Goal: Task Accomplishment & Management: Use online tool/utility

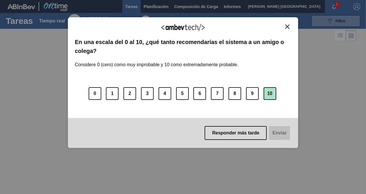
click at [266, 91] on button "10" at bounding box center [269, 93] width 13 height 13
click at [278, 134] on button "Enviar" at bounding box center [279, 133] width 22 height 14
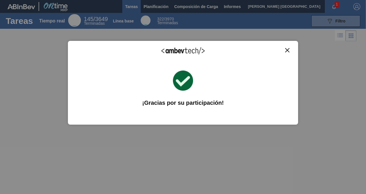
click at [287, 48] on img "Cerrar" at bounding box center [287, 50] width 4 height 4
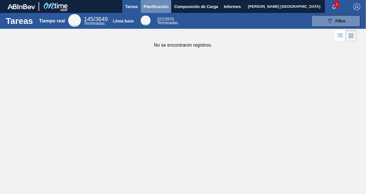
click at [156, 7] on span "Planificación" at bounding box center [155, 6] width 25 height 7
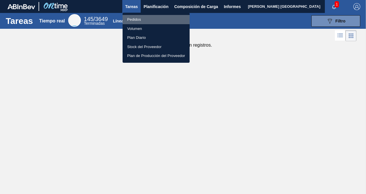
click at [134, 18] on font "Pedidos" at bounding box center [134, 20] width 14 height 6
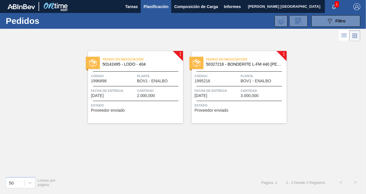
click at [143, 64] on span "50142495 - LODO - 404" at bounding box center [140, 64] width 76 height 4
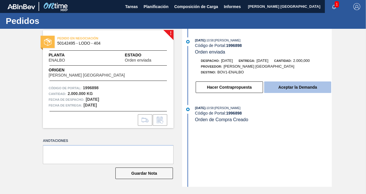
click at [295, 89] on button "Aceptar la Demanda" at bounding box center [297, 86] width 67 height 11
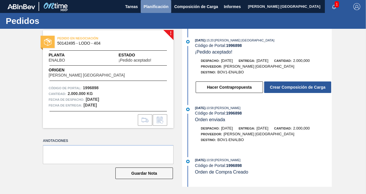
click at [150, 5] on span "Planificación" at bounding box center [155, 6] width 25 height 7
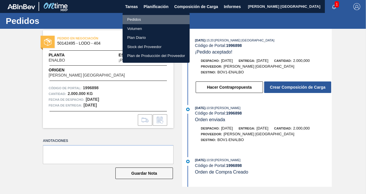
click at [139, 19] on font "Pedidos" at bounding box center [134, 20] width 14 height 6
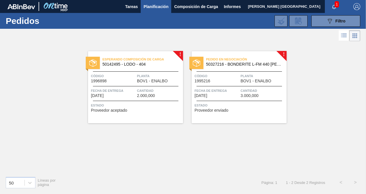
click at [237, 64] on span "50327216 - BONDERITE L-FM 440 [PERSON_NAME]" at bounding box center [244, 64] width 76 height 4
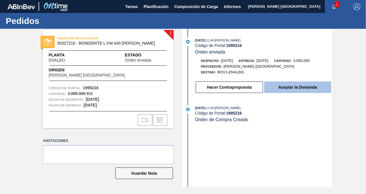
click at [290, 86] on button "Aceptar la Demanda" at bounding box center [297, 86] width 67 height 11
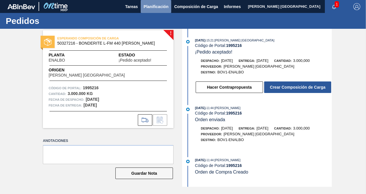
click at [153, 6] on span "Planificación" at bounding box center [155, 6] width 25 height 7
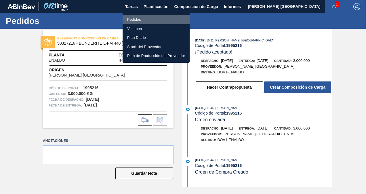
click at [136, 19] on font "Pedidos" at bounding box center [134, 20] width 14 height 6
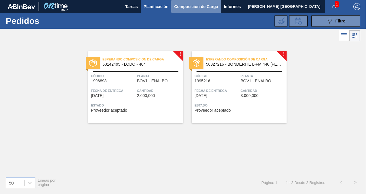
click at [194, 6] on span "Composición de Carga" at bounding box center [196, 6] width 44 height 7
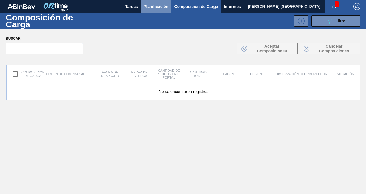
click at [155, 8] on span "Planificación" at bounding box center [155, 6] width 25 height 7
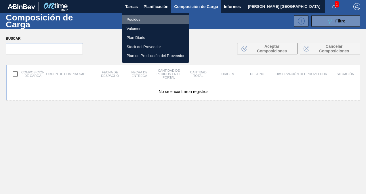
click at [135, 17] on font "Pedidos" at bounding box center [133, 20] width 14 height 6
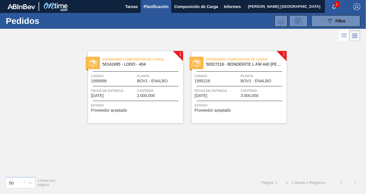
click at [152, 111] on div "Estado Proveedor aceptado" at bounding box center [136, 106] width 91 height 9
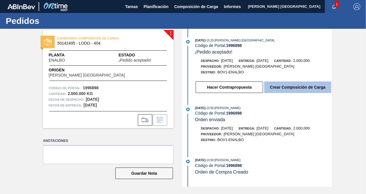
click at [298, 86] on button "Crear Composición de Carga" at bounding box center [297, 86] width 67 height 11
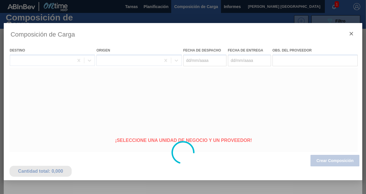
type Despacho "[DATE]"
type Entrega "[DATE]"
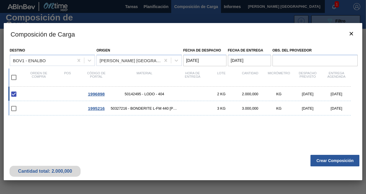
click at [156, 96] on div "1996898 50142495 - LODO - 404 2 KG 2.000,000 KG [DATE] [DATE]" at bounding box center [179, 93] width 342 height 14
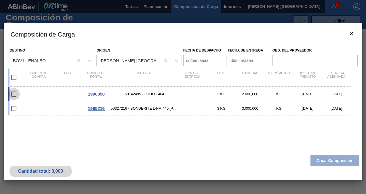
click at [16, 93] on input "checkbox" at bounding box center [14, 94] width 12 height 12
click at [12, 96] on input "checkbox" at bounding box center [14, 94] width 12 height 12
click at [15, 93] on input "checkbox" at bounding box center [14, 94] width 12 height 12
checkbox input "false"
click at [351, 32] on icon "botão de ícone" at bounding box center [350, 33] width 7 height 7
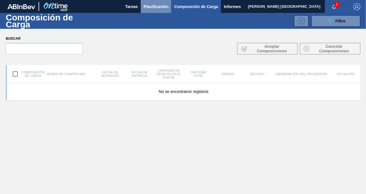
click at [156, 7] on span "Planificación" at bounding box center [155, 6] width 25 height 7
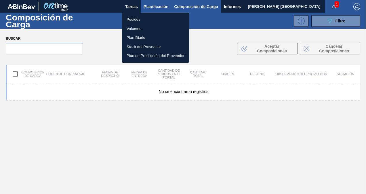
click at [156, 7] on div at bounding box center [183, 97] width 366 height 194
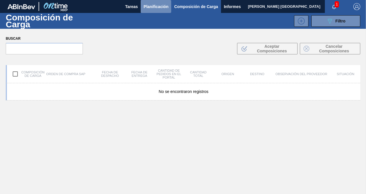
click at [151, 7] on span "Planificación" at bounding box center [155, 6] width 25 height 7
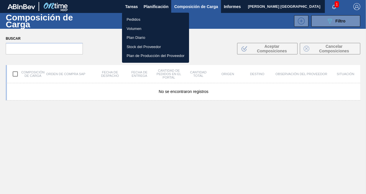
click at [133, 21] on font "Pedidos" at bounding box center [133, 20] width 14 height 6
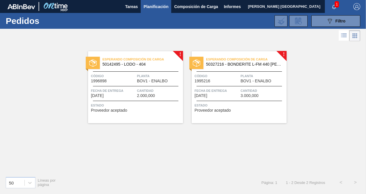
click at [151, 107] on span "Estado" at bounding box center [136, 105] width 91 height 6
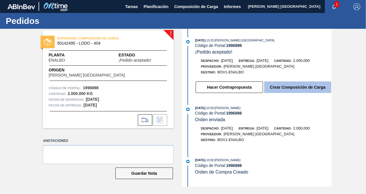
click at [295, 88] on button "Crear Composición de Carga" at bounding box center [297, 86] width 67 height 11
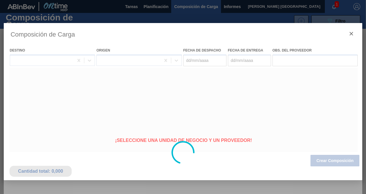
type Despacho "[DATE]"
type Entrega "[DATE]"
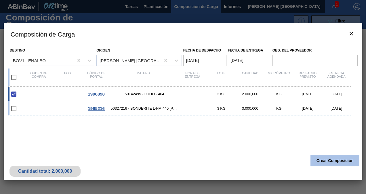
click at [333, 158] on button "Crear Composición" at bounding box center [334, 160] width 49 height 11
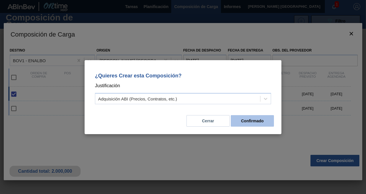
click at [251, 118] on button "Confirmado" at bounding box center [251, 120] width 43 height 11
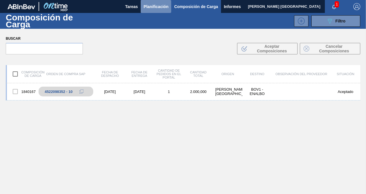
click at [151, 7] on span "Planificación" at bounding box center [155, 6] width 25 height 7
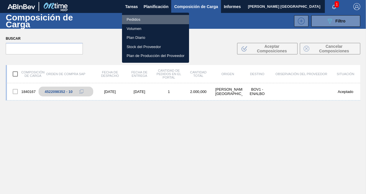
click at [134, 18] on font "Pedidos" at bounding box center [133, 20] width 14 height 6
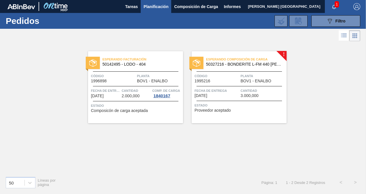
click at [264, 112] on div "Esperando Composición de Carga 50327216 - BONDERITE L-FM 440 [PERSON_NAME] Códi…" at bounding box center [238, 87] width 95 height 72
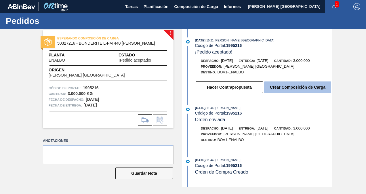
click at [289, 88] on button "Crear Composición de Carga" at bounding box center [297, 86] width 67 height 11
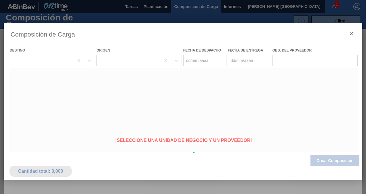
type Despacho "[DATE]"
type Entrega "[DATE]"
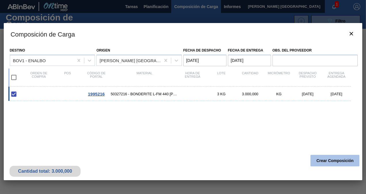
click at [329, 159] on button "Crear Composición" at bounding box center [334, 160] width 49 height 11
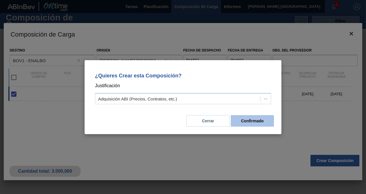
click at [251, 122] on button "Confirmado" at bounding box center [251, 120] width 43 height 11
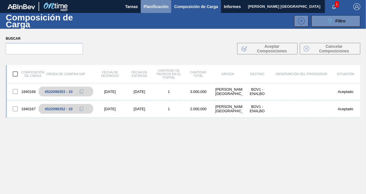
click at [153, 3] on span "Planificación" at bounding box center [155, 6] width 25 height 7
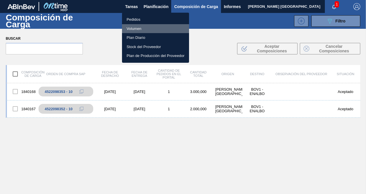
click at [137, 26] on font "Volumen" at bounding box center [133, 29] width 15 height 6
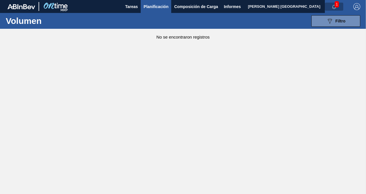
click at [333, 7] on icon "button" at bounding box center [333, 7] width 5 height 5
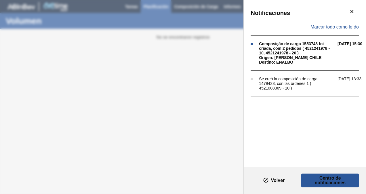
click at [222, 87] on div "Notificaciones Marcar todo como leído Composição de carga 1553748 foi criada, c…" at bounding box center [183, 97] width 366 height 194
click at [354, 10] on icon "botão de ícone" at bounding box center [351, 11] width 7 height 7
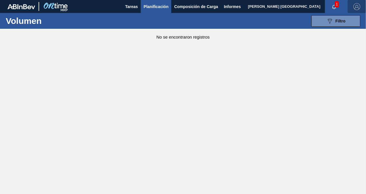
click at [357, 4] on img "button" at bounding box center [356, 6] width 7 height 7
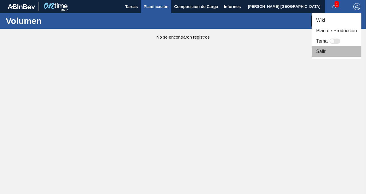
click at [321, 53] on font "Salir" at bounding box center [320, 51] width 9 height 7
